Goal: Information Seeking & Learning: Learn about a topic

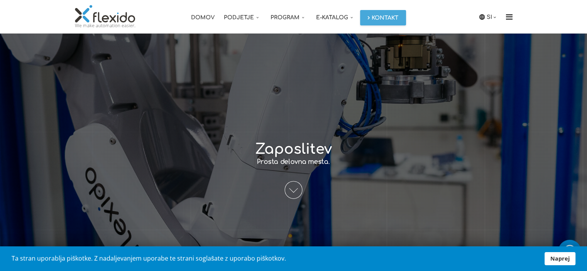
scroll to position [12, 0]
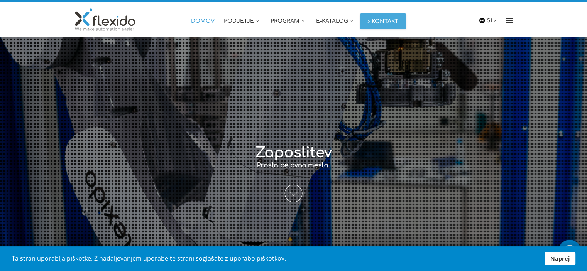
click at [200, 22] on link "Domov" at bounding box center [202, 19] width 33 height 35
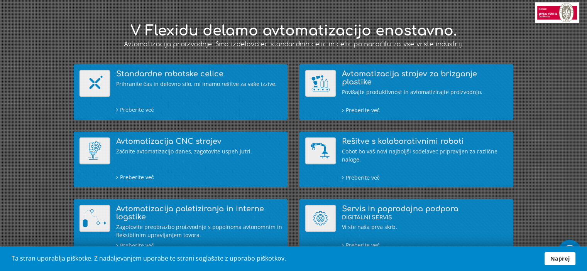
scroll to position [78, 0]
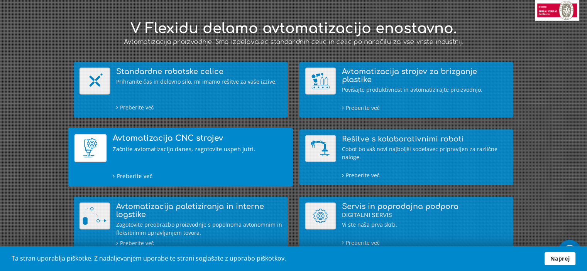
click at [141, 174] on div "Preberite več" at bounding box center [200, 175] width 175 height 9
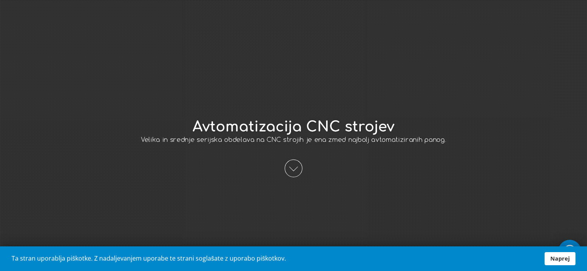
scroll to position [78, 0]
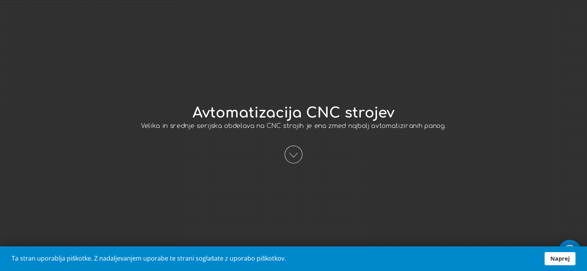
click at [290, 153] on span at bounding box center [294, 155] width 18 height 18
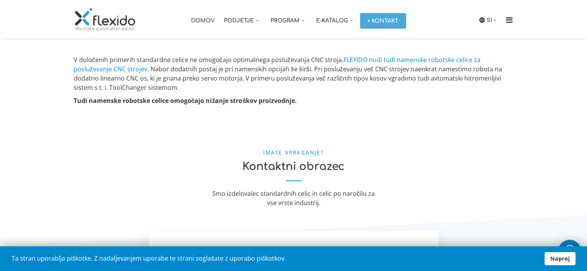
scroll to position [355, 0]
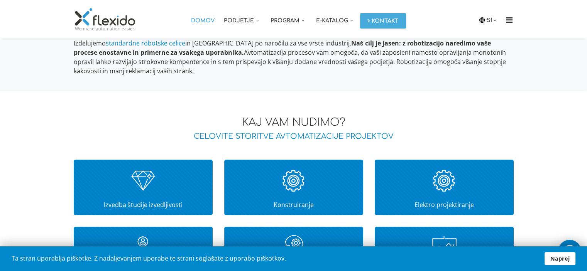
scroll to position [453, 0]
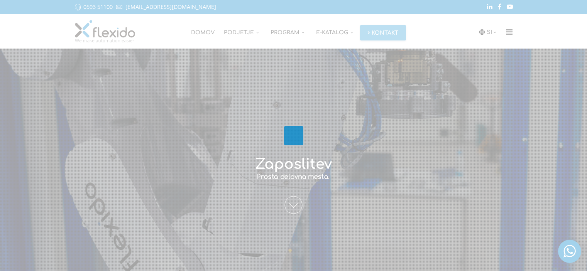
scroll to position [12, 0]
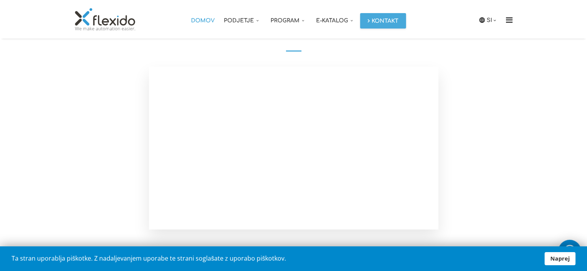
scroll to position [958, 0]
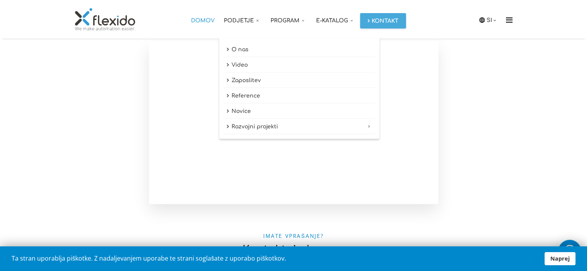
click at [250, 19] on link "Podjetje" at bounding box center [242, 19] width 47 height 39
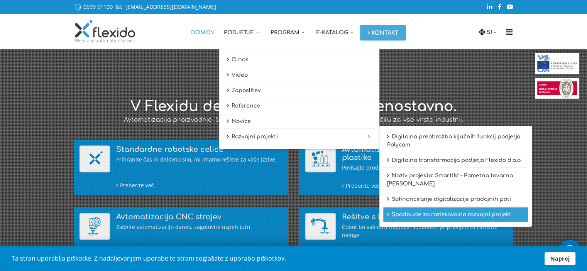
click at [476, 222] on link "Spodbude za raziskovalno razvojni projekt" at bounding box center [455, 215] width 145 height 15
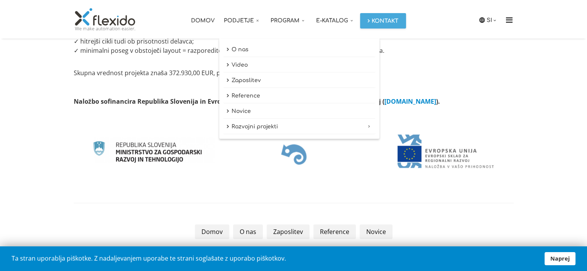
scroll to position [189, 0]
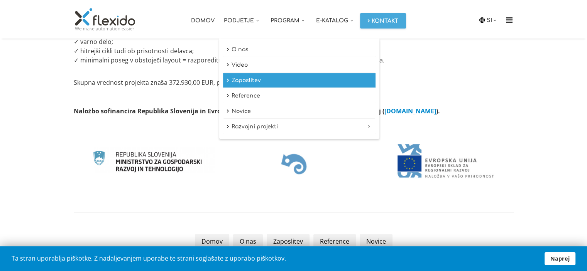
click at [264, 81] on link "Zaposlitev" at bounding box center [299, 80] width 153 height 15
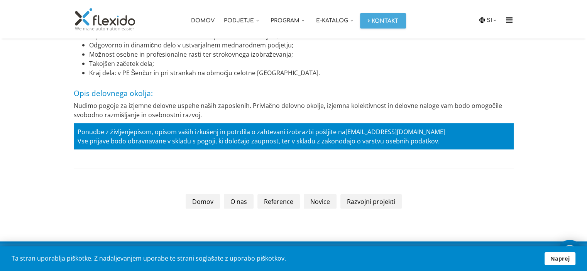
scroll to position [1488, 0]
